Goal: Task Accomplishment & Management: Complete application form

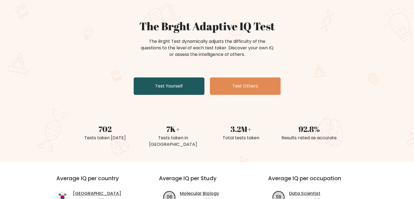
scroll to position [27, 0]
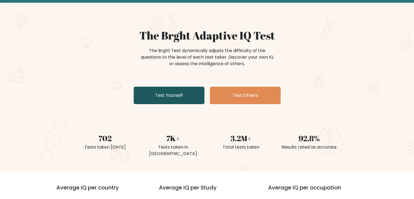
click at [162, 95] on link "Test Yourself" at bounding box center [169, 95] width 71 height 17
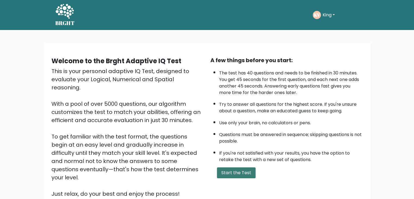
click at [249, 173] on button "Start the Test" at bounding box center [236, 172] width 39 height 11
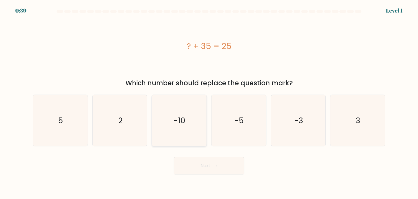
drag, startPoint x: 177, startPoint y: 124, endPoint x: 186, endPoint y: 129, distance: 10.2
click at [177, 123] on text "-10" at bounding box center [180, 120] width 12 height 11
click at [209, 102] on input "c. -10" at bounding box center [209, 100] width 0 height 3
radio input "true"
click at [218, 164] on icon at bounding box center [213, 165] width 7 height 3
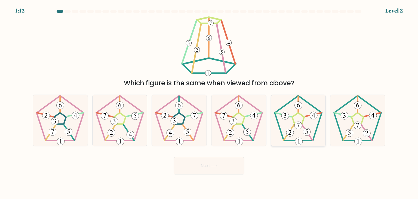
drag, startPoint x: 291, startPoint y: 130, endPoint x: 286, endPoint y: 132, distance: 5.3
click at [291, 129] on 174 at bounding box center [290, 133] width 8 height 8
click at [209, 102] on input "e." at bounding box center [209, 100] width 0 height 3
radio input "true"
click at [210, 168] on button "Next" at bounding box center [209, 165] width 71 height 17
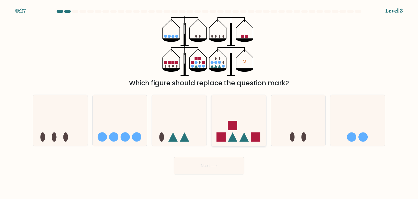
click at [245, 117] on icon at bounding box center [239, 120] width 55 height 45
click at [209, 102] on input "d." at bounding box center [209, 100] width 0 height 3
radio input "true"
click at [210, 166] on button "Next" at bounding box center [209, 165] width 71 height 17
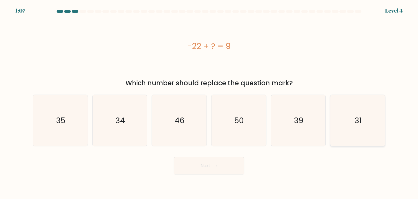
click at [346, 114] on icon "31" at bounding box center [357, 120] width 51 height 51
click at [209, 102] on input "f. 31" at bounding box center [209, 100] width 0 height 3
radio input "true"
click at [228, 168] on button "Next" at bounding box center [209, 165] width 71 height 17
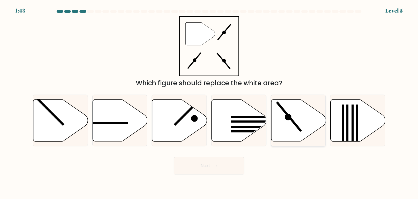
click at [298, 120] on icon at bounding box center [298, 120] width 55 height 42
click at [209, 102] on input "e." at bounding box center [209, 100] width 0 height 3
radio input "true"
click at [206, 161] on button "Next" at bounding box center [209, 165] width 71 height 17
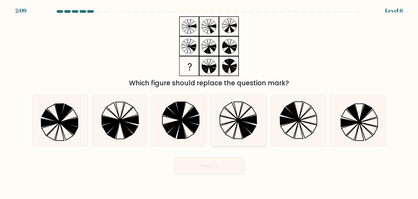
click at [240, 110] on icon at bounding box center [238, 120] width 51 height 51
click at [209, 102] on input "d." at bounding box center [209, 100] width 0 height 3
radio input "true"
click at [229, 161] on button "Next" at bounding box center [209, 165] width 71 height 17
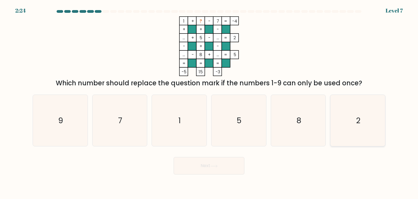
click at [343, 127] on icon "2" at bounding box center [357, 120] width 51 height 51
click at [209, 102] on input "f. 2" at bounding box center [209, 100] width 0 height 3
radio input "true"
drag, startPoint x: 218, startPoint y: 155, endPoint x: 218, endPoint y: 159, distance: 3.8
click at [218, 155] on div "Next" at bounding box center [208, 164] width 359 height 22
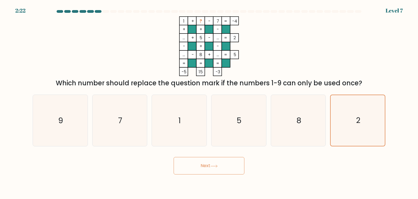
click at [219, 160] on button "Next" at bounding box center [209, 165] width 71 height 17
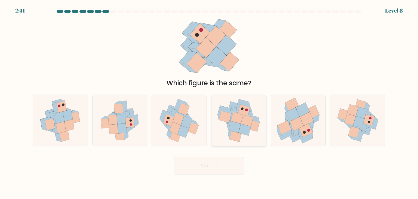
click at [251, 122] on icon at bounding box center [247, 121] width 12 height 12
click at [209, 102] on input "d." at bounding box center [209, 100] width 0 height 3
radio input "true"
click at [213, 164] on icon at bounding box center [213, 165] width 7 height 3
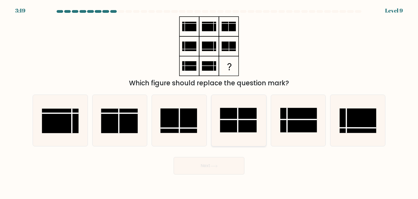
click at [236, 122] on rect at bounding box center [238, 120] width 37 height 25
click at [209, 102] on input "d." at bounding box center [209, 100] width 0 height 3
radio input "true"
click at [207, 164] on button "Next" at bounding box center [209, 165] width 71 height 17
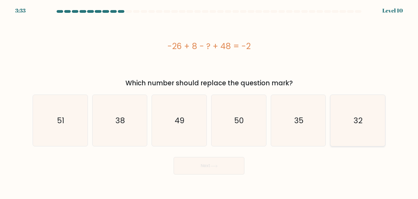
click at [378, 116] on icon "32" at bounding box center [357, 120] width 51 height 51
click at [209, 102] on input "f. 32" at bounding box center [209, 100] width 0 height 3
radio input "true"
click at [193, 164] on button "Next" at bounding box center [209, 165] width 71 height 17
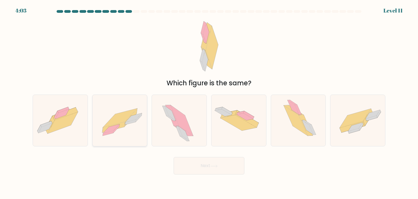
click at [132, 124] on icon at bounding box center [120, 120] width 55 height 39
click at [209, 102] on input "b." at bounding box center [209, 100] width 0 height 3
radio input "true"
click at [209, 161] on button "Next" at bounding box center [209, 165] width 71 height 17
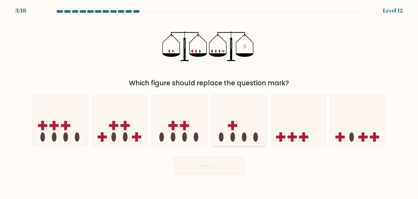
click at [236, 131] on icon at bounding box center [239, 120] width 55 height 45
click at [209, 102] on input "d." at bounding box center [209, 100] width 0 height 3
radio input "true"
click at [205, 166] on button "Next" at bounding box center [209, 165] width 71 height 17
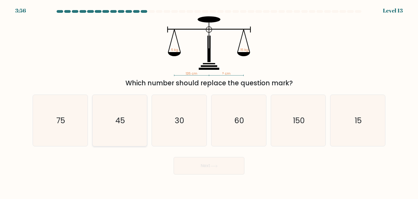
click at [121, 107] on icon "45" at bounding box center [119, 120] width 51 height 51
click at [209, 102] on input "b. 45" at bounding box center [209, 100] width 0 height 3
radio input "true"
click at [209, 167] on button "Next" at bounding box center [209, 165] width 71 height 17
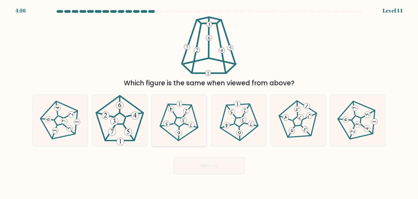
click at [178, 130] on 541 at bounding box center [179, 132] width 6 height 6
click at [209, 102] on input "c." at bounding box center [209, 100] width 0 height 3
radio input "true"
click at [198, 165] on button "Next" at bounding box center [209, 165] width 71 height 17
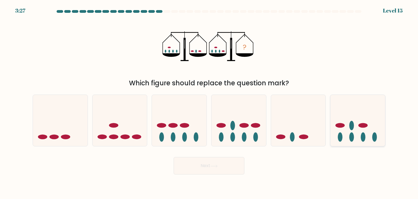
click at [349, 136] on icon at bounding box center [358, 120] width 55 height 45
click at [209, 102] on input "f." at bounding box center [209, 100] width 0 height 3
radio input "true"
click at [209, 166] on button "Next" at bounding box center [209, 165] width 71 height 17
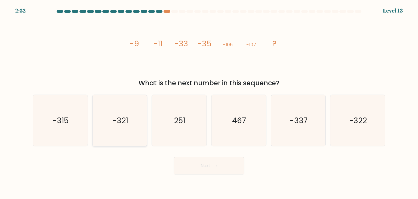
click at [122, 131] on icon "-321" at bounding box center [119, 120] width 51 height 51
click at [209, 102] on input "b. -321" at bounding box center [209, 100] width 0 height 3
radio input "true"
click at [194, 167] on button "Next" at bounding box center [209, 165] width 71 height 17
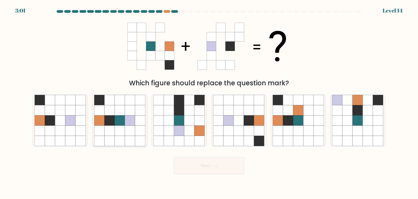
click at [128, 115] on icon at bounding box center [130, 110] width 10 height 10
click at [209, 102] on input "b." at bounding box center [209, 100] width 0 height 3
radio input "true"
click at [208, 170] on button "Next" at bounding box center [209, 165] width 71 height 17
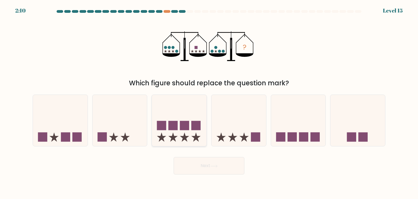
click at [179, 124] on icon at bounding box center [179, 120] width 55 height 45
click at [209, 102] on input "c." at bounding box center [209, 100] width 0 height 3
radio input "true"
click at [219, 167] on button "Next" at bounding box center [209, 165] width 71 height 17
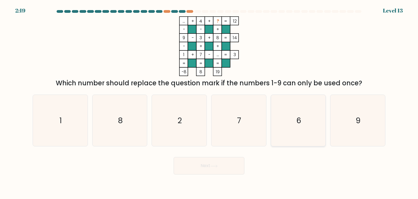
click at [285, 105] on icon "6" at bounding box center [298, 120] width 51 height 51
click at [209, 102] on input "e. 6" at bounding box center [209, 100] width 0 height 3
radio input "true"
click at [220, 167] on button "Next" at bounding box center [209, 165] width 71 height 17
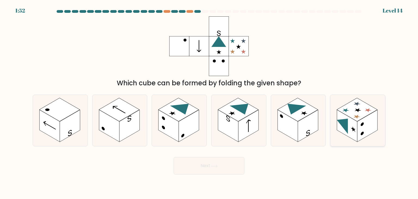
click at [350, 134] on rect at bounding box center [347, 126] width 20 height 32
click at [209, 102] on input "f." at bounding box center [209, 100] width 0 height 3
radio input "true"
click at [205, 163] on button "Next" at bounding box center [209, 165] width 71 height 17
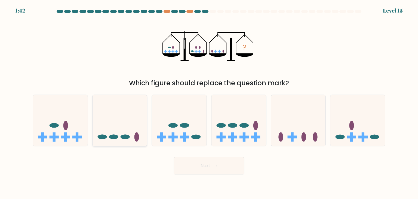
click at [124, 110] on icon at bounding box center [120, 120] width 55 height 45
click at [209, 102] on input "b." at bounding box center [209, 100] width 0 height 3
radio input "true"
click at [227, 163] on button "Next" at bounding box center [209, 165] width 71 height 17
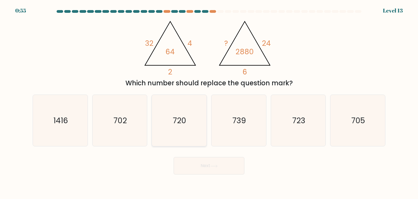
click at [185, 128] on icon "720" at bounding box center [179, 120] width 51 height 51
click at [209, 102] on input "c. 720" at bounding box center [209, 100] width 0 height 3
radio input "true"
click at [200, 163] on button "Next" at bounding box center [209, 165] width 71 height 17
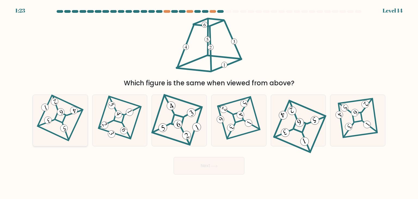
click at [71, 121] on icon at bounding box center [59, 120] width 35 height 41
click at [209, 102] on input "a." at bounding box center [209, 100] width 0 height 3
radio input "true"
click at [229, 170] on button "Next" at bounding box center [209, 165] width 71 height 17
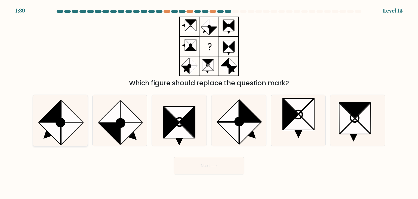
click at [56, 124] on icon at bounding box center [50, 134] width 22 height 22
click at [209, 102] on input "a." at bounding box center [209, 100] width 0 height 3
radio input "true"
click at [216, 163] on button "Next" at bounding box center [209, 165] width 71 height 17
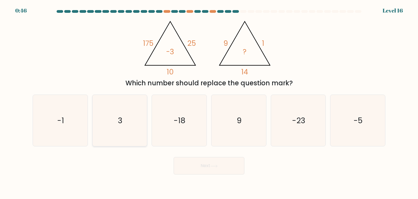
click at [130, 121] on icon "3" at bounding box center [119, 120] width 51 height 51
click at [209, 102] on input "b. 3" at bounding box center [209, 100] width 0 height 3
radio input "true"
click at [208, 164] on button "Next" at bounding box center [209, 165] width 71 height 17
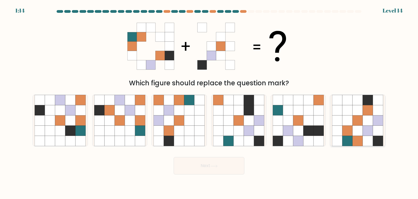
click at [362, 137] on icon at bounding box center [358, 141] width 10 height 10
click at [209, 102] on input "f." at bounding box center [209, 100] width 0 height 3
radio input "true"
click at [204, 167] on button "Next" at bounding box center [209, 165] width 71 height 17
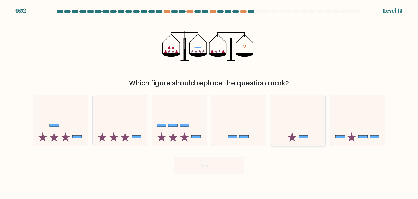
drag, startPoint x: 301, startPoint y: 121, endPoint x: 296, endPoint y: 121, distance: 4.1
click at [301, 121] on icon at bounding box center [298, 120] width 55 height 45
click at [209, 102] on input "e." at bounding box center [209, 100] width 0 height 3
radio input "true"
click at [204, 167] on button "Next" at bounding box center [209, 165] width 71 height 17
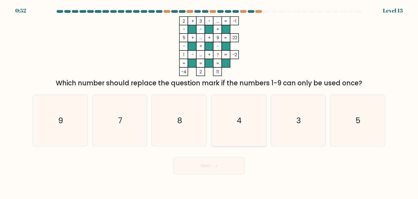
click at [236, 104] on icon "4" at bounding box center [238, 120] width 51 height 51
click at [209, 102] on input "d. 4" at bounding box center [209, 100] width 0 height 3
radio input "true"
click at [209, 163] on button "Next" at bounding box center [209, 165] width 71 height 17
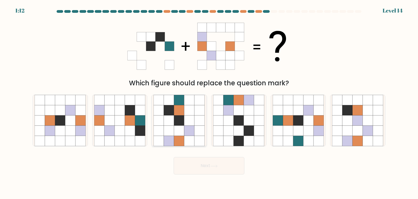
click at [180, 118] on icon at bounding box center [179, 120] width 10 height 10
click at [209, 102] on input "c." at bounding box center [209, 100] width 0 height 3
radio input "true"
click at [191, 166] on button "Next" at bounding box center [209, 165] width 71 height 17
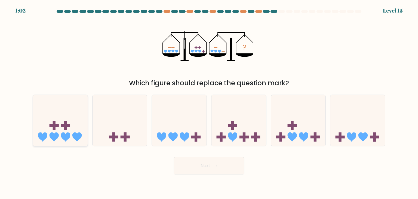
click at [58, 127] on rect at bounding box center [54, 125] width 9 height 3
click at [209, 102] on input "a." at bounding box center [209, 100] width 0 height 3
radio input "true"
click at [203, 170] on button "Next" at bounding box center [209, 165] width 71 height 17
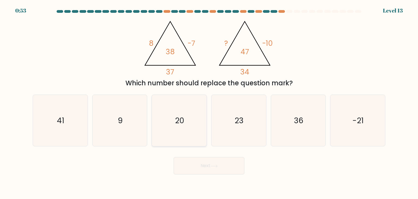
click at [188, 131] on icon "20" at bounding box center [179, 120] width 51 height 51
click at [209, 102] on input "c. 20" at bounding box center [209, 100] width 0 height 3
radio input "true"
click at [227, 164] on button "Next" at bounding box center [209, 165] width 71 height 17
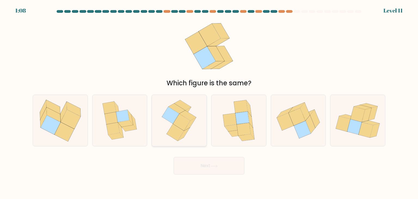
click at [175, 124] on icon at bounding box center [181, 122] width 17 height 17
click at [209, 102] on input "c." at bounding box center [209, 100] width 0 height 3
radio input "true"
click at [212, 166] on icon at bounding box center [213, 165] width 7 height 3
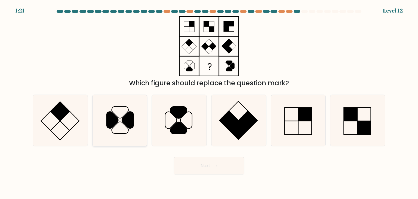
click at [131, 120] on icon at bounding box center [128, 120] width 12 height 17
click at [209, 102] on input "b." at bounding box center [209, 100] width 0 height 3
radio input "true"
click at [204, 166] on button "Next" at bounding box center [209, 165] width 71 height 17
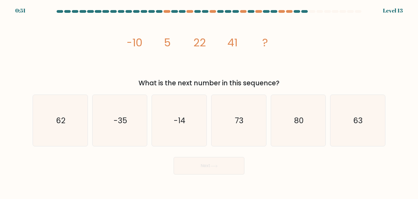
drag, startPoint x: 74, startPoint y: 134, endPoint x: 103, endPoint y: 154, distance: 35.9
click at [74, 134] on icon "62" at bounding box center [60, 120] width 51 height 51
click at [209, 102] on input "a. 62" at bounding box center [209, 100] width 0 height 3
radio input "true"
click at [198, 169] on button "Next" at bounding box center [209, 165] width 71 height 17
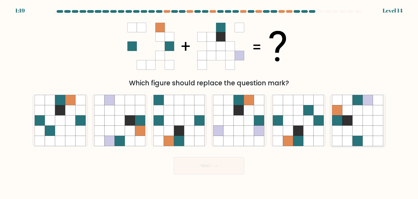
click at [345, 114] on icon at bounding box center [347, 110] width 10 height 10
click at [209, 102] on input "f." at bounding box center [209, 100] width 0 height 3
radio input "true"
click at [229, 164] on button "Next" at bounding box center [209, 165] width 71 height 17
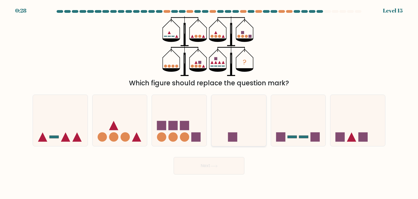
drag, startPoint x: 250, startPoint y: 126, endPoint x: 236, endPoint y: 170, distance: 47.2
click at [250, 125] on icon at bounding box center [239, 120] width 55 height 45
click at [209, 102] on input "d." at bounding box center [209, 100] width 0 height 3
radio input "true"
click at [208, 166] on button "Next" at bounding box center [209, 165] width 71 height 17
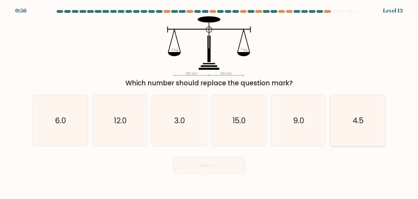
click at [375, 129] on icon "4.5" at bounding box center [357, 120] width 51 height 51
click at [209, 102] on input "f. 4.5" at bounding box center [209, 100] width 0 height 3
radio input "true"
click at [240, 164] on button "Next" at bounding box center [209, 165] width 71 height 17
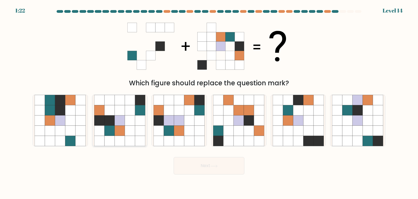
click at [117, 121] on icon at bounding box center [120, 120] width 10 height 10
click at [209, 102] on input "b." at bounding box center [209, 100] width 0 height 3
radio input "true"
click at [191, 166] on button "Next" at bounding box center [209, 165] width 71 height 17
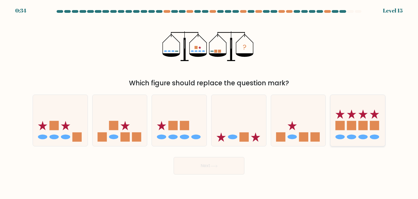
click at [367, 124] on rect at bounding box center [363, 125] width 9 height 9
click at [209, 102] on input "f." at bounding box center [209, 100] width 0 height 3
radio input "true"
click at [215, 170] on button "Next" at bounding box center [209, 165] width 71 height 17
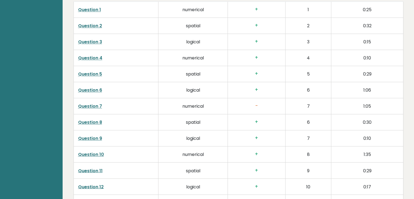
scroll to position [735, 0]
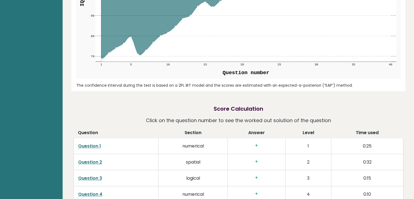
click at [92, 144] on link "Question 1" at bounding box center [89, 146] width 23 height 6
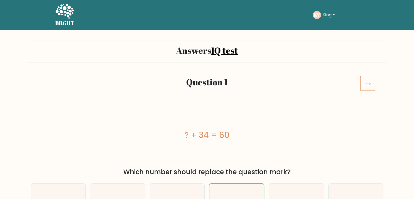
click at [68, 8] on icon at bounding box center [65, 11] width 18 height 15
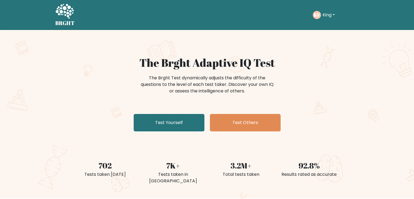
drag, startPoint x: 329, startPoint y: 12, endPoint x: 330, endPoint y: 19, distance: 7.1
click at [329, 12] on button "King" at bounding box center [329, 14] width 16 height 7
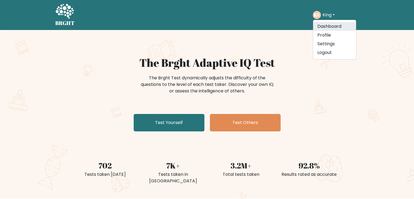
click at [330, 26] on link "Dashboard" at bounding box center [334, 26] width 43 height 9
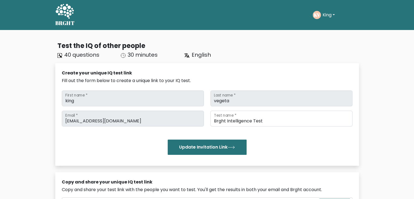
click at [325, 16] on button "King" at bounding box center [329, 14] width 16 height 7
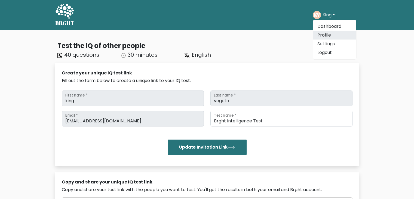
click at [328, 36] on link "Profile" at bounding box center [334, 35] width 43 height 9
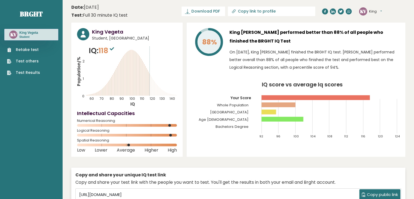
click at [26, 72] on link "Test Results" at bounding box center [23, 73] width 33 height 6
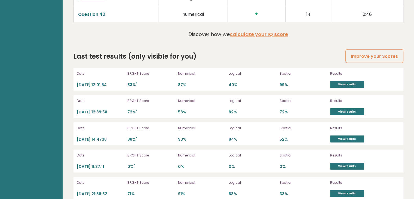
scroll to position [1500, 0]
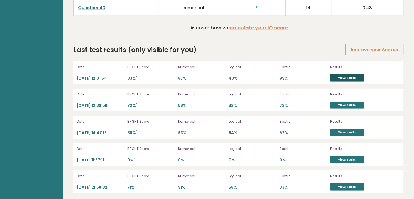
click at [345, 75] on link "View results" at bounding box center [347, 77] width 34 height 7
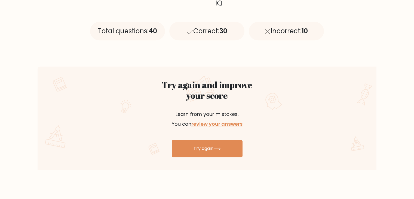
scroll to position [327, 0]
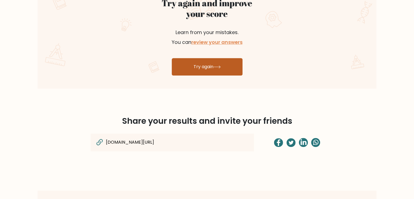
click at [212, 66] on link "Try again" at bounding box center [207, 66] width 71 height 17
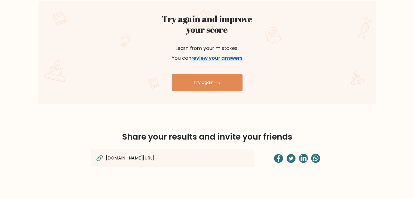
scroll to position [272, 0]
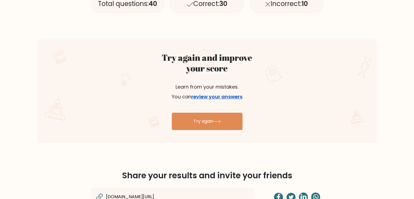
click at [209, 97] on link "review your answers" at bounding box center [216, 96] width 51 height 7
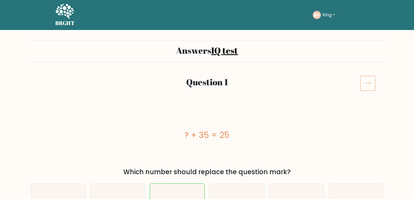
click at [367, 85] on icon at bounding box center [367, 82] width 15 height 15
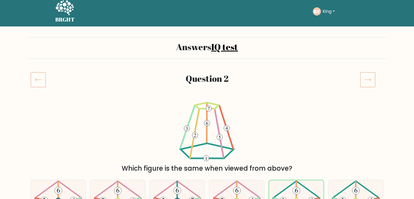
scroll to position [54, 0]
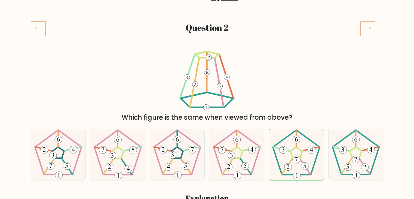
click at [370, 29] on icon at bounding box center [368, 28] width 6 height 3
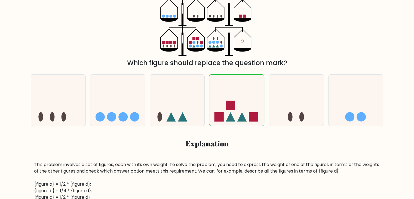
scroll to position [82, 0]
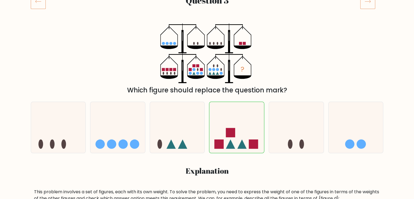
click at [367, 7] on icon at bounding box center [367, 1] width 15 height 15
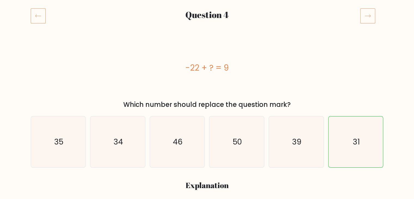
scroll to position [54, 0]
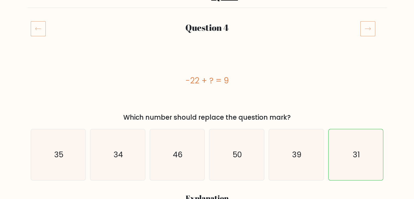
click at [365, 30] on icon at bounding box center [367, 28] width 15 height 15
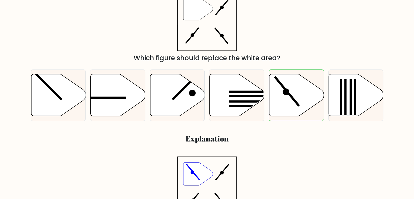
scroll to position [82, 0]
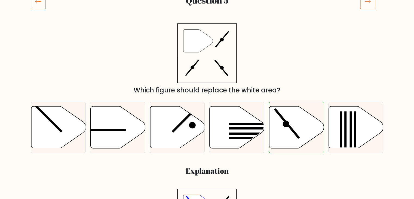
click at [370, 6] on icon at bounding box center [367, 1] width 15 height 15
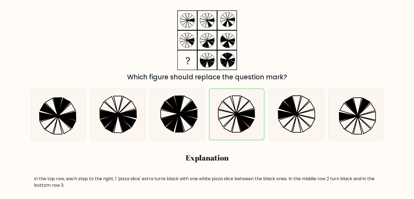
scroll to position [82, 0]
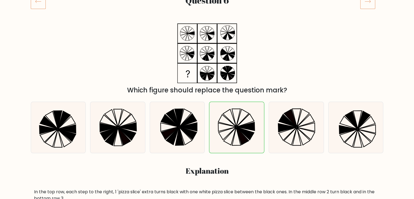
click at [369, 7] on icon at bounding box center [367, 1] width 15 height 15
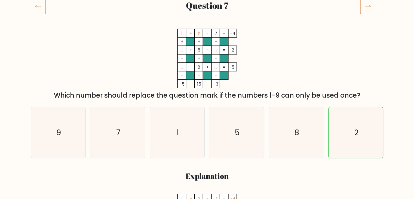
scroll to position [27, 0]
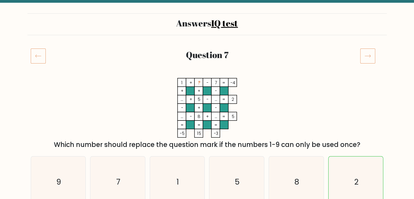
drag, startPoint x: 365, startPoint y: 55, endPoint x: 331, endPoint y: 62, distance: 34.4
click at [365, 55] on icon at bounding box center [367, 55] width 15 height 15
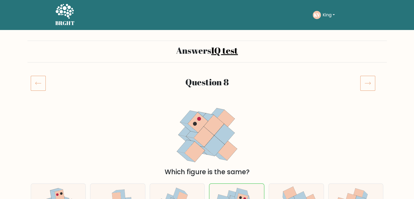
click at [363, 76] on icon at bounding box center [367, 82] width 15 height 15
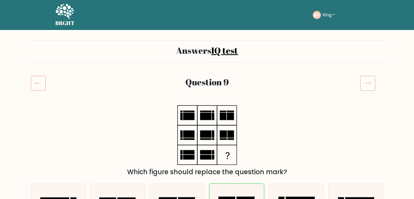
scroll to position [82, 0]
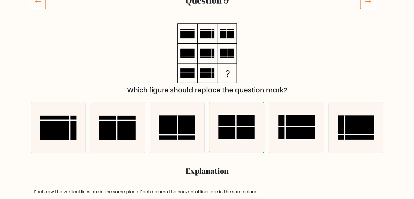
click at [369, 6] on icon at bounding box center [367, 1] width 15 height 15
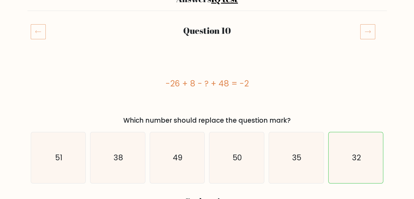
scroll to position [54, 0]
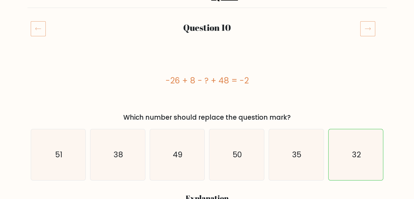
click at [368, 26] on icon at bounding box center [367, 28] width 15 height 15
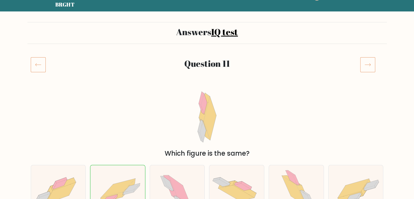
scroll to position [54, 0]
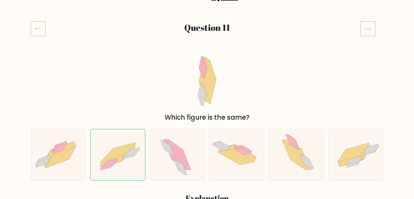
click at [366, 25] on icon at bounding box center [367, 28] width 15 height 15
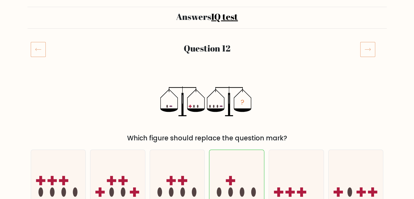
scroll to position [27, 0]
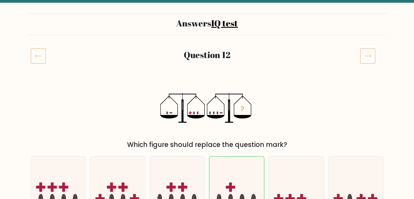
click at [362, 56] on icon at bounding box center [367, 55] width 15 height 15
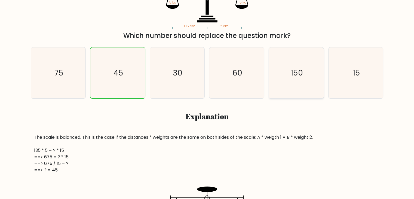
scroll to position [27, 0]
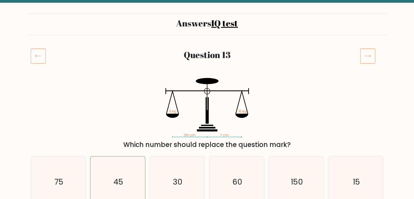
click at [371, 55] on icon at bounding box center [367, 55] width 15 height 15
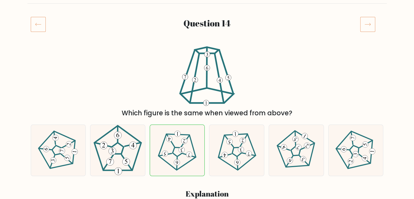
scroll to position [27, 0]
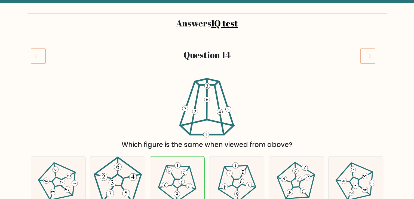
click at [366, 57] on icon at bounding box center [367, 55] width 15 height 15
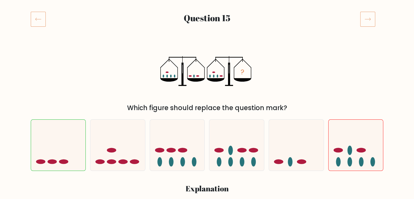
scroll to position [54, 0]
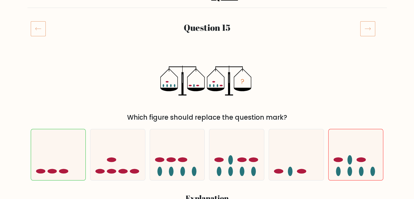
click at [367, 30] on icon at bounding box center [367, 28] width 15 height 15
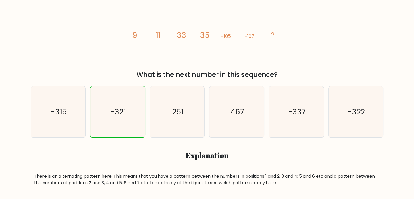
scroll to position [82, 0]
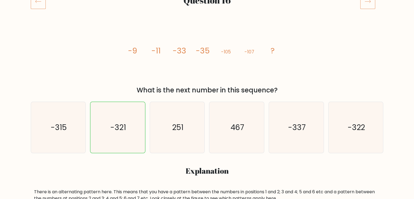
click at [368, 8] on icon at bounding box center [367, 1] width 15 height 15
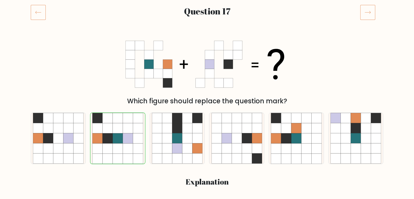
scroll to position [54, 0]
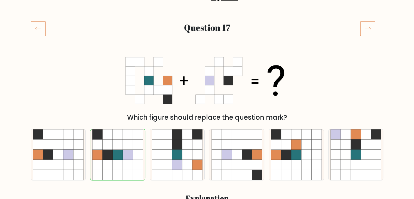
click at [368, 26] on icon at bounding box center [367, 28] width 15 height 15
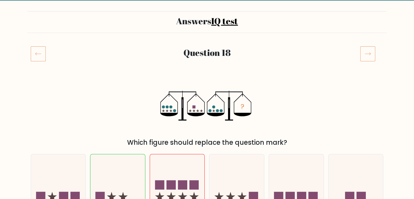
scroll to position [27, 0]
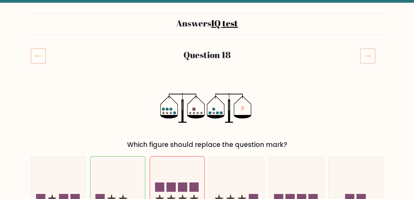
drag, startPoint x: 387, startPoint y: 53, endPoint x: 373, endPoint y: 55, distance: 14.8
click at [372, 55] on icon at bounding box center [367, 55] width 15 height 15
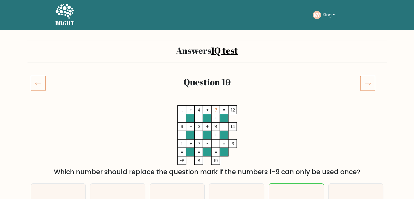
click at [363, 85] on icon at bounding box center [367, 82] width 15 height 15
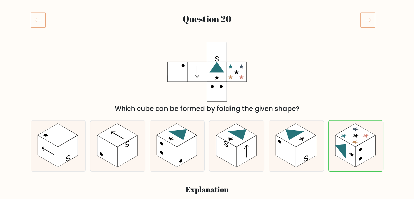
scroll to position [27, 0]
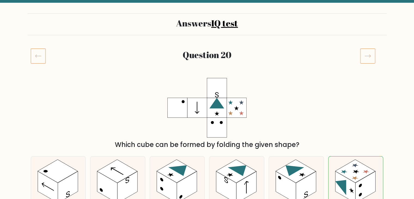
click at [369, 58] on icon at bounding box center [367, 55] width 15 height 15
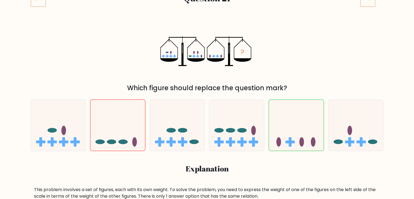
scroll to position [54, 0]
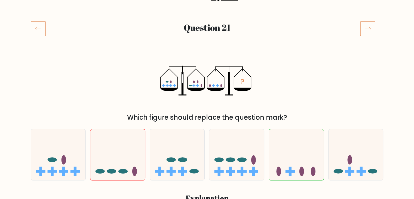
click at [367, 34] on icon at bounding box center [367, 28] width 15 height 15
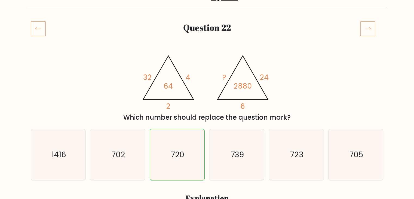
scroll to position [54, 0]
click at [365, 27] on icon at bounding box center [367, 28] width 15 height 15
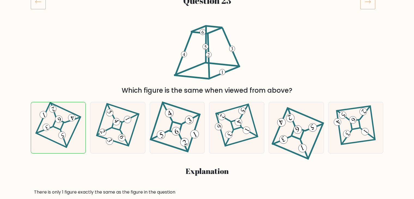
scroll to position [82, 0]
click at [369, 9] on div "Question 23" at bounding box center [206, 8] width 359 height 28
click at [369, 7] on icon at bounding box center [367, 1] width 15 height 15
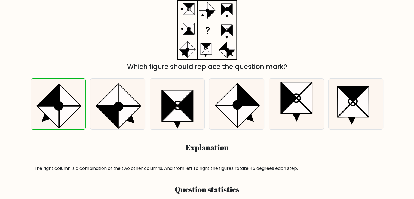
scroll to position [54, 0]
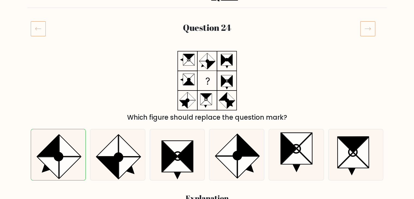
click at [371, 27] on icon at bounding box center [367, 28] width 15 height 15
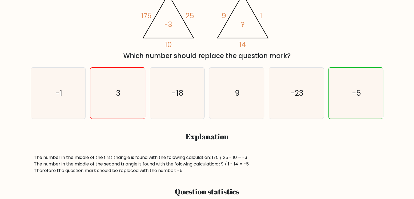
scroll to position [82, 0]
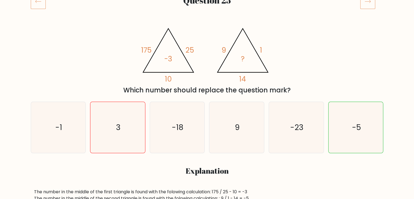
click at [368, 7] on icon at bounding box center [367, 1] width 15 height 15
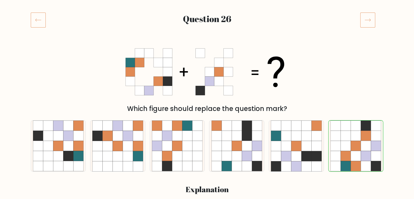
scroll to position [27, 0]
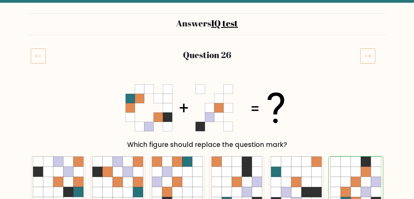
click at [368, 55] on icon at bounding box center [367, 55] width 15 height 15
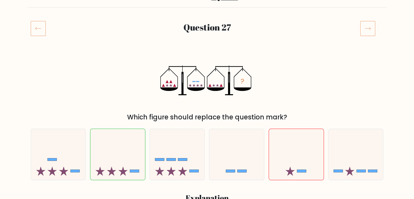
scroll to position [54, 0]
click at [371, 26] on icon at bounding box center [367, 28] width 15 height 15
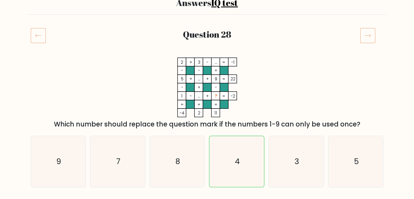
scroll to position [27, 0]
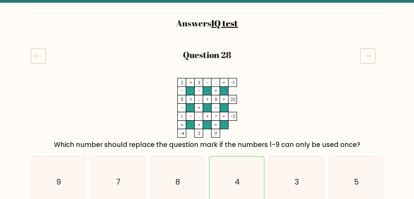
click at [368, 59] on icon at bounding box center [367, 55] width 15 height 15
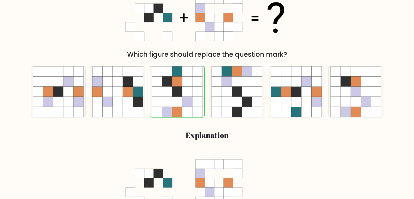
scroll to position [27, 0]
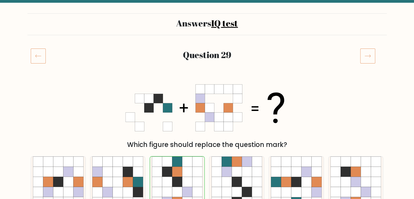
click at [364, 54] on icon at bounding box center [367, 55] width 15 height 15
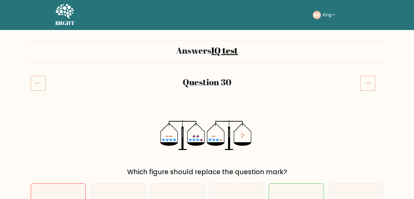
drag, startPoint x: 368, startPoint y: 81, endPoint x: 362, endPoint y: 82, distance: 6.9
click at [368, 81] on icon at bounding box center [367, 82] width 15 height 15
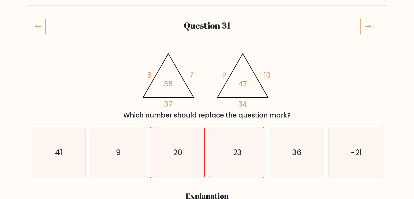
scroll to position [27, 0]
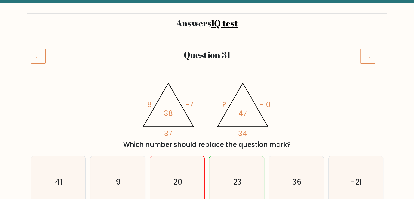
click at [371, 58] on icon at bounding box center [367, 55] width 15 height 15
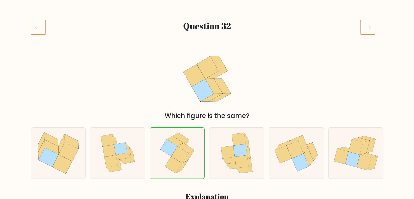
scroll to position [27, 0]
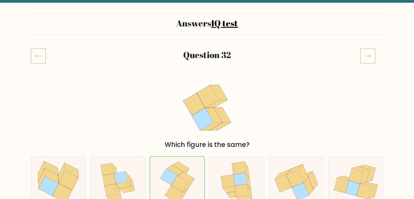
click at [368, 56] on icon at bounding box center [368, 56] width 6 height 3
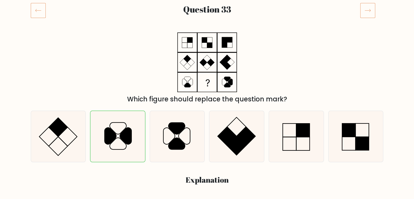
scroll to position [54, 0]
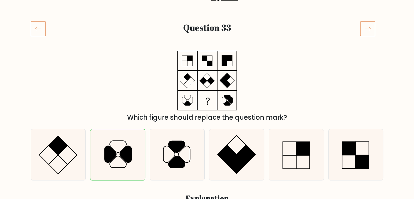
click at [365, 33] on icon at bounding box center [367, 28] width 15 height 15
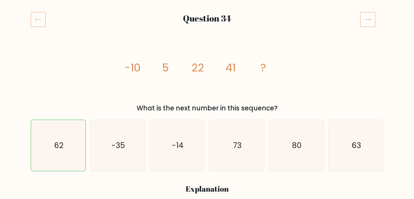
scroll to position [54, 0]
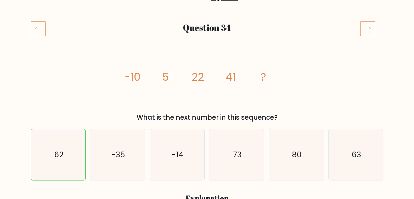
click at [371, 29] on icon at bounding box center [367, 28] width 15 height 15
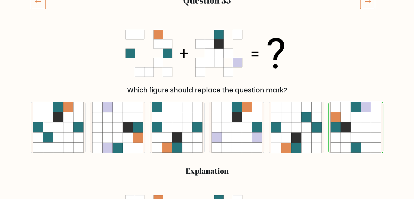
scroll to position [27, 0]
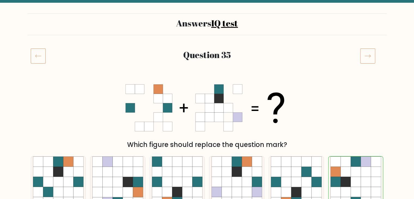
click at [362, 59] on icon at bounding box center [367, 55] width 15 height 15
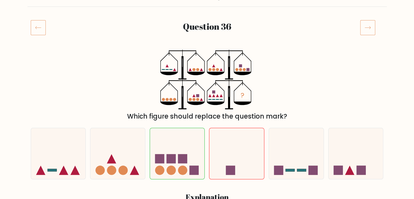
scroll to position [54, 0]
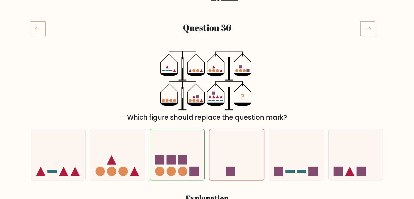
click at [369, 28] on icon at bounding box center [367, 28] width 15 height 15
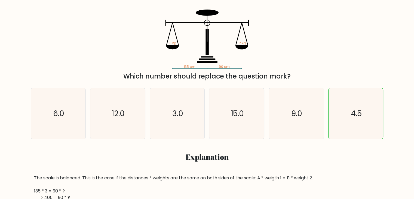
scroll to position [54, 0]
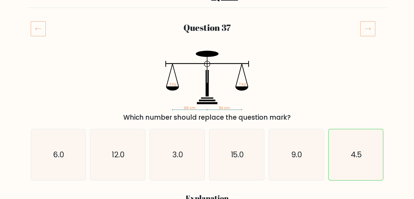
click at [366, 35] on icon at bounding box center [367, 28] width 15 height 15
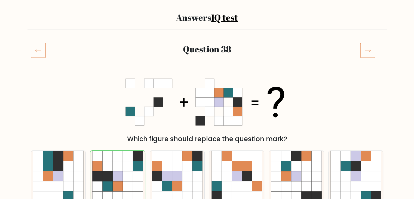
scroll to position [54, 0]
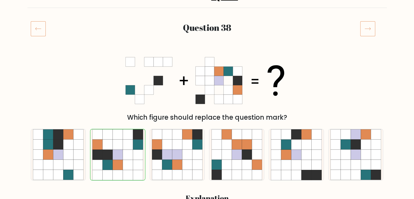
click at [367, 30] on icon at bounding box center [367, 28] width 15 height 15
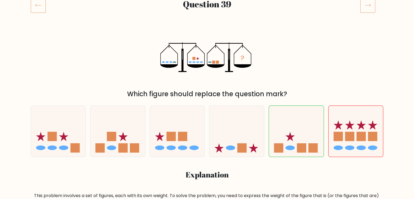
scroll to position [82, 0]
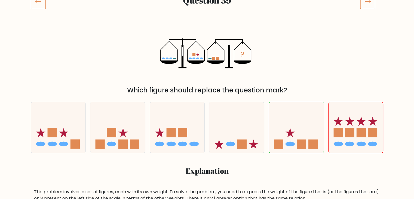
click at [369, 6] on icon at bounding box center [367, 1] width 15 height 15
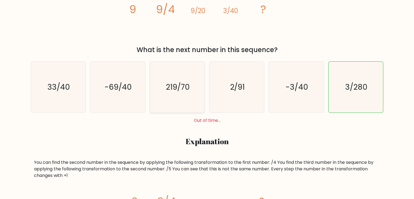
scroll to position [82, 0]
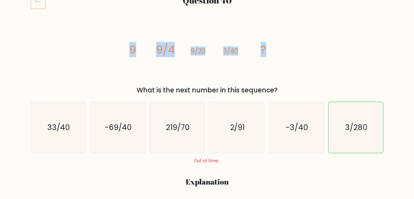
drag, startPoint x: 131, startPoint y: 45, endPoint x: 296, endPoint y: 54, distance: 166.0
click at [296, 54] on div "image/svg+xml 9 9/4 9/20 3/40 ? What is the next number in this sequence?" at bounding box center [206, 59] width 359 height 72
copy g "9 9/4 9/20 3/40 ?"
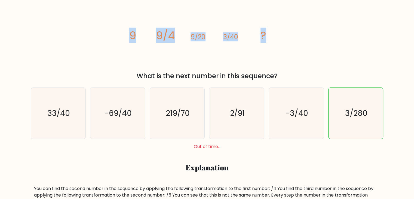
scroll to position [0, 0]
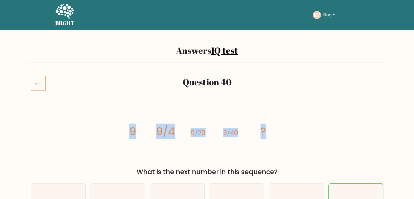
click at [328, 17] on button "King" at bounding box center [329, 14] width 16 height 7
click at [323, 28] on link "Dashboard" at bounding box center [334, 26] width 43 height 9
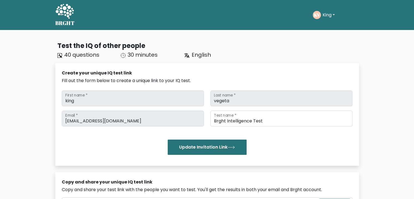
click at [329, 17] on button "King" at bounding box center [329, 14] width 16 height 7
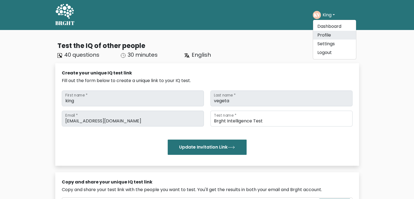
click at [326, 34] on link "Profile" at bounding box center [334, 35] width 43 height 9
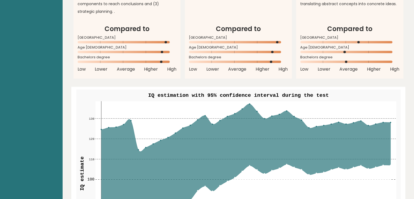
scroll to position [599, 0]
